Goal: Task Accomplishment & Management: Use online tool/utility

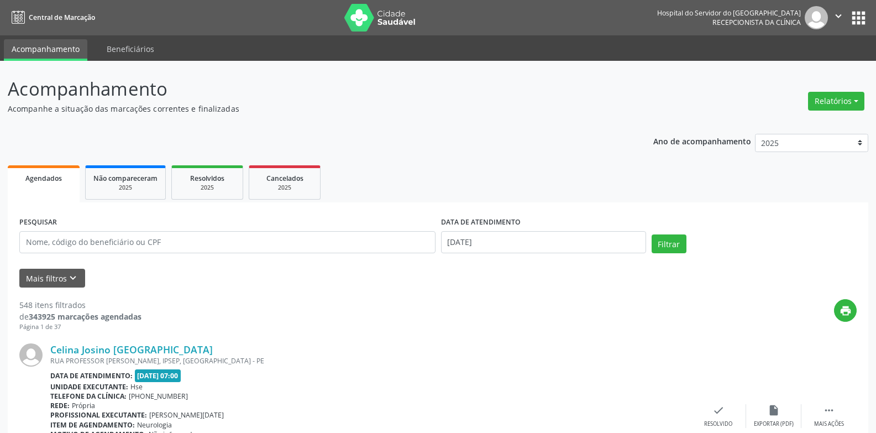
click at [832, 88] on div "Relatórios Agendamentos Procedimentos realizados" at bounding box center [836, 101] width 64 height 27
click at [833, 111] on div "Relatórios Agendamentos Procedimentos realizados" at bounding box center [836, 101] width 64 height 27
click at [833, 106] on button "Relatórios" at bounding box center [836, 101] width 56 height 19
click at [829, 120] on link "Agendamentos" at bounding box center [805, 124] width 119 height 15
select select "9"
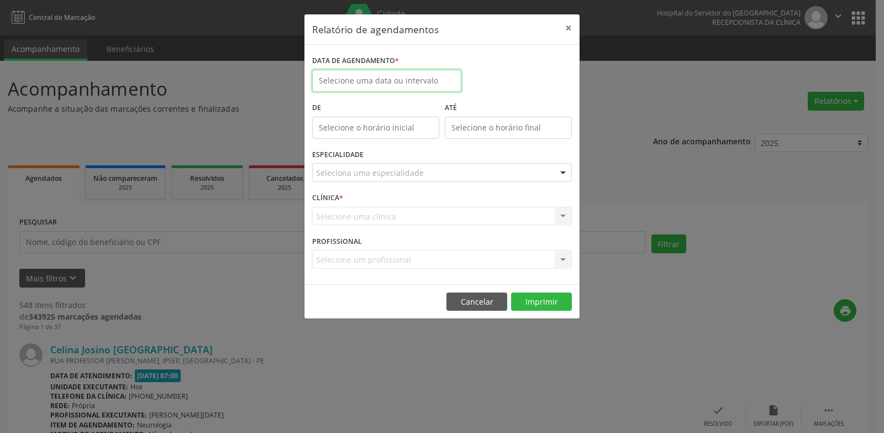
click at [391, 70] on input "text" at bounding box center [386, 81] width 149 height 22
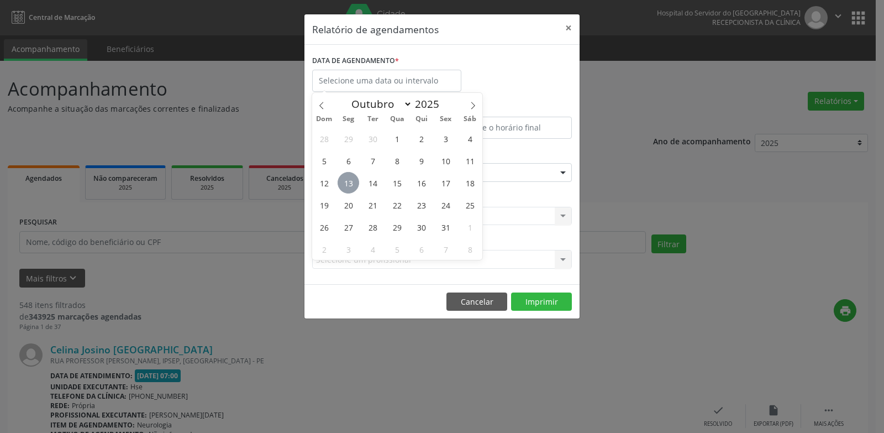
click at [340, 186] on span "13" at bounding box center [349, 183] width 22 height 22
type input "[DATE]"
click at [340, 186] on span "13" at bounding box center [349, 183] width 22 height 22
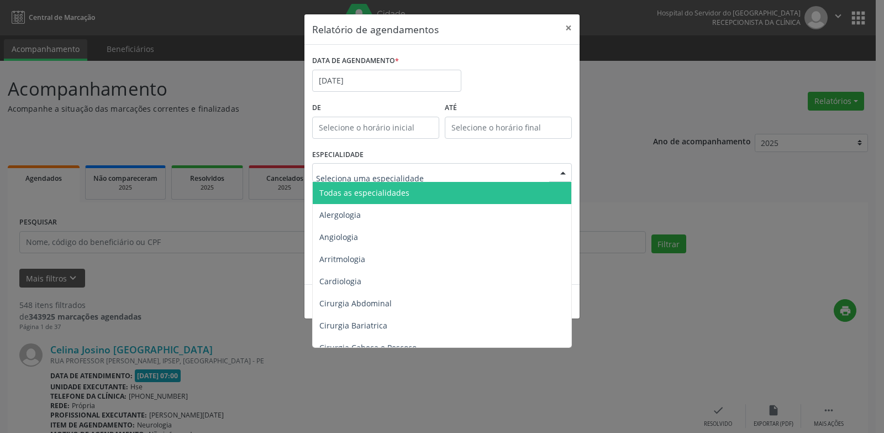
click at [370, 191] on span "Todas as especialidades" at bounding box center [364, 192] width 90 height 10
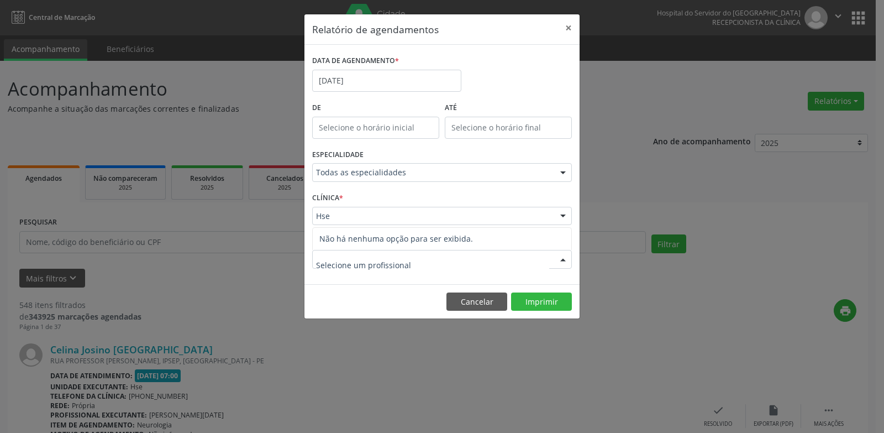
click at [386, 225] on div "CLÍNICA * Hse Hse Nenhum resultado encontrado para: " " Não há nenhuma opção pa…" at bounding box center [441, 211] width 265 height 43
click at [383, 204] on div "CLÍNICA * Hse Hse Nenhum resultado encontrado para: " " Não há nenhuma opção pa…" at bounding box center [441, 211] width 265 height 43
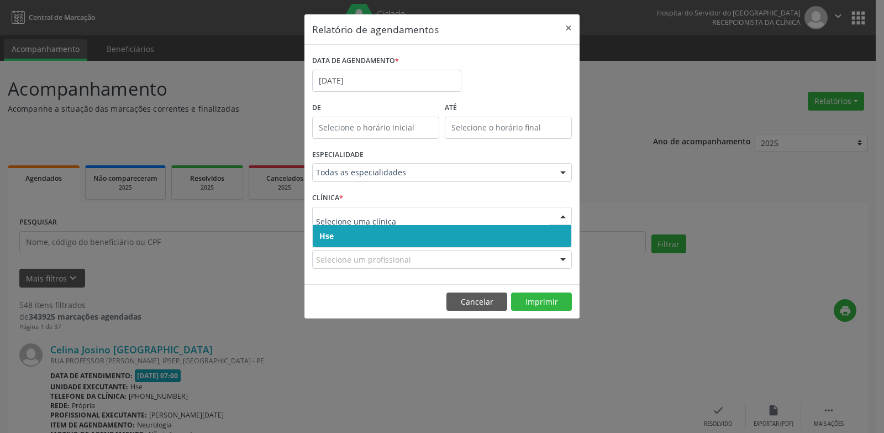
click at [387, 229] on span "Hse" at bounding box center [442, 236] width 259 height 22
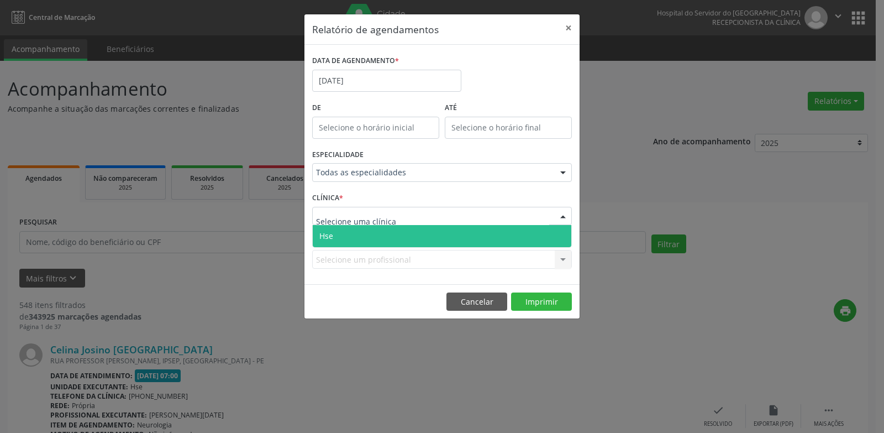
click at [388, 236] on span "Hse" at bounding box center [442, 236] width 259 height 22
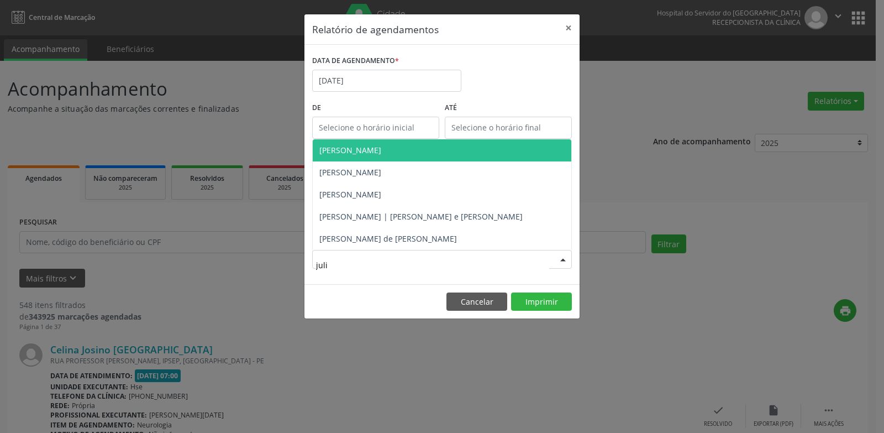
type input "[PERSON_NAME]"
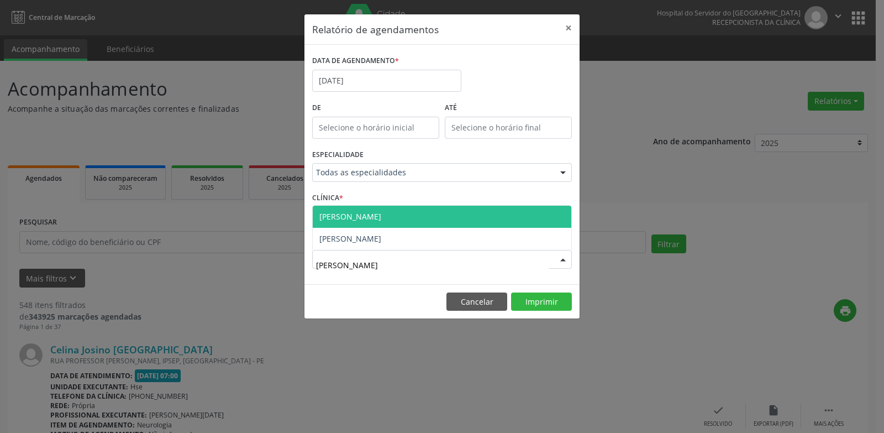
click at [403, 225] on span "[PERSON_NAME]" at bounding box center [442, 217] width 259 height 22
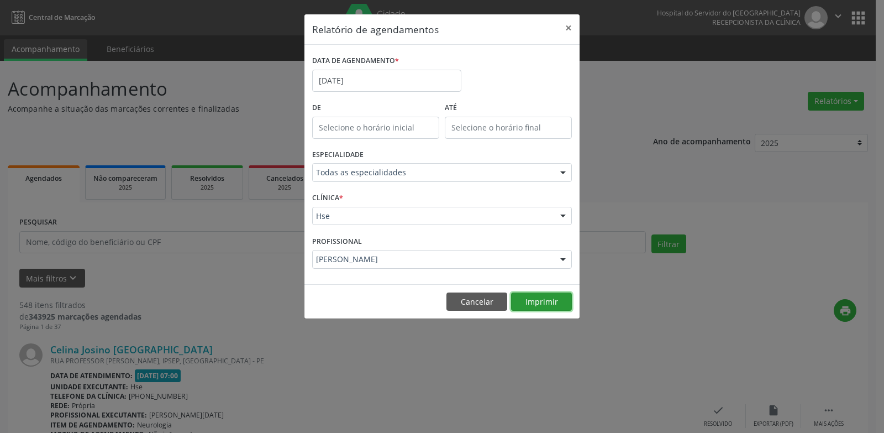
click at [532, 300] on button "Imprimir" at bounding box center [541, 301] width 61 height 19
click at [407, 84] on input "[DATE]" at bounding box center [386, 81] width 149 height 22
click at [546, 39] on header "Relatório de agendamentos ×" at bounding box center [441, 29] width 275 height 30
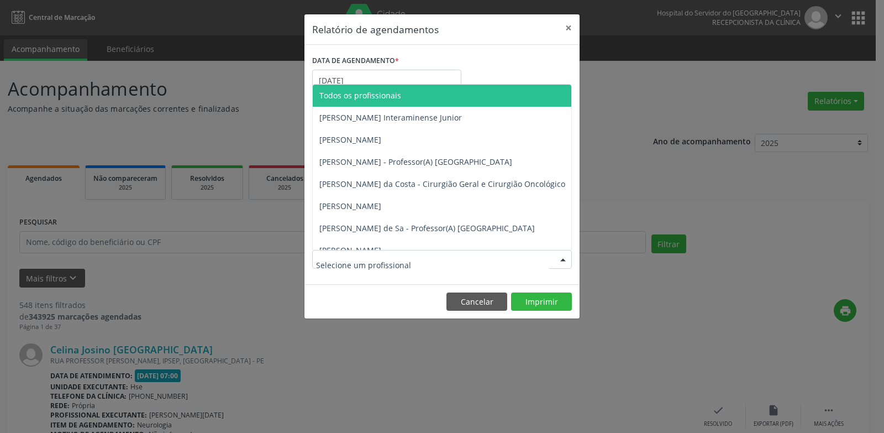
click at [398, 97] on span "Todos os profissionais" at bounding box center [360, 95] width 82 height 10
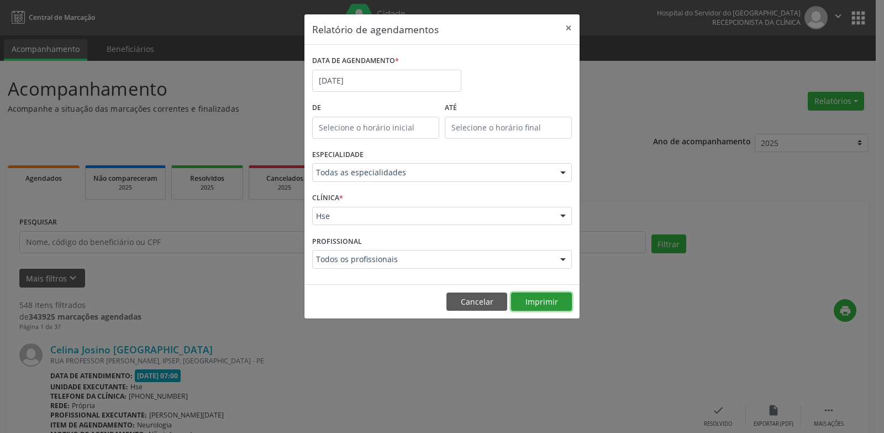
click at [542, 304] on button "Imprimir" at bounding box center [541, 301] width 61 height 19
